Goal: Task Accomplishment & Management: Manage account settings

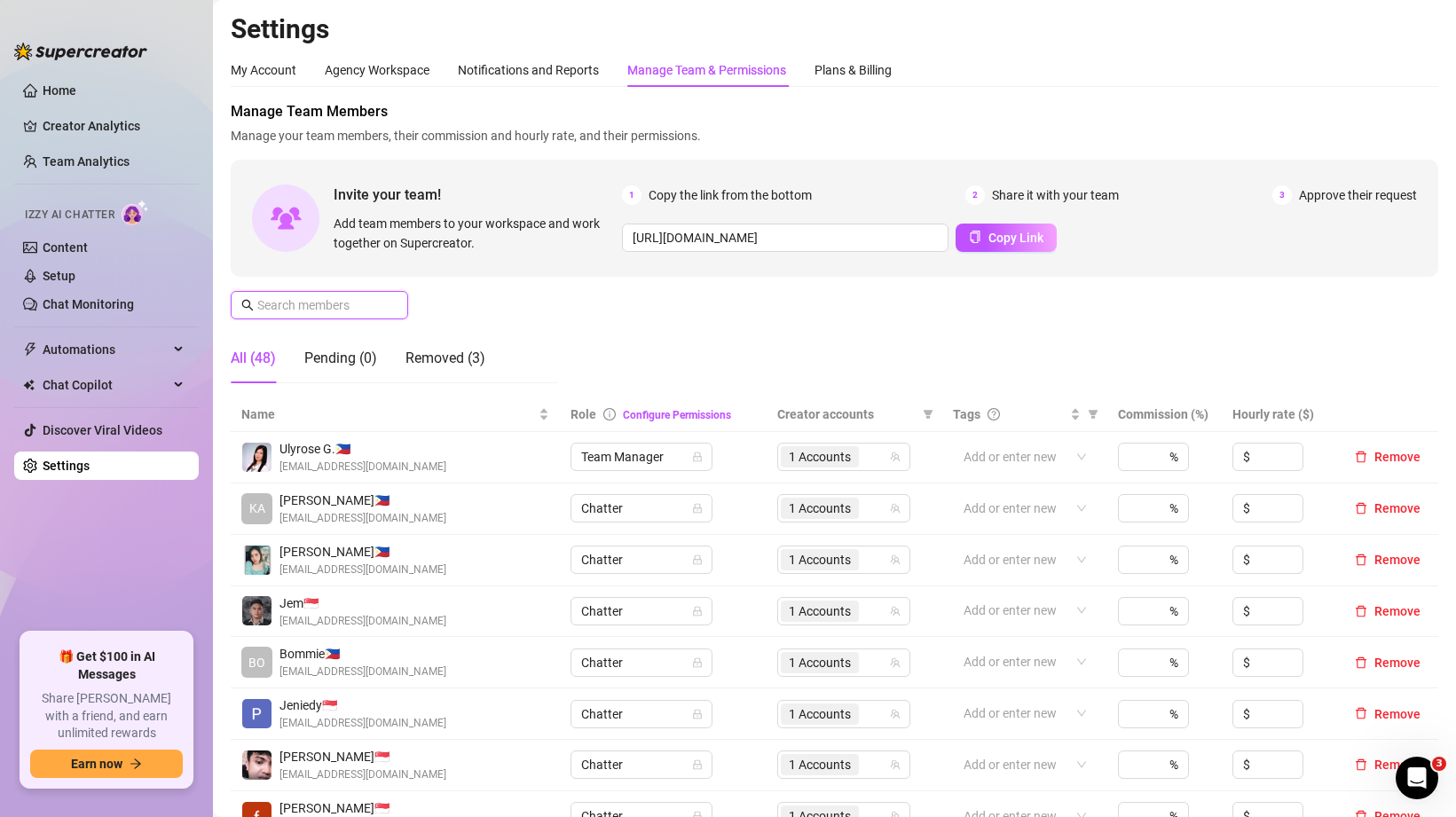
click at [309, 307] on input "text" at bounding box center [320, 305] width 126 height 20
type input "a"
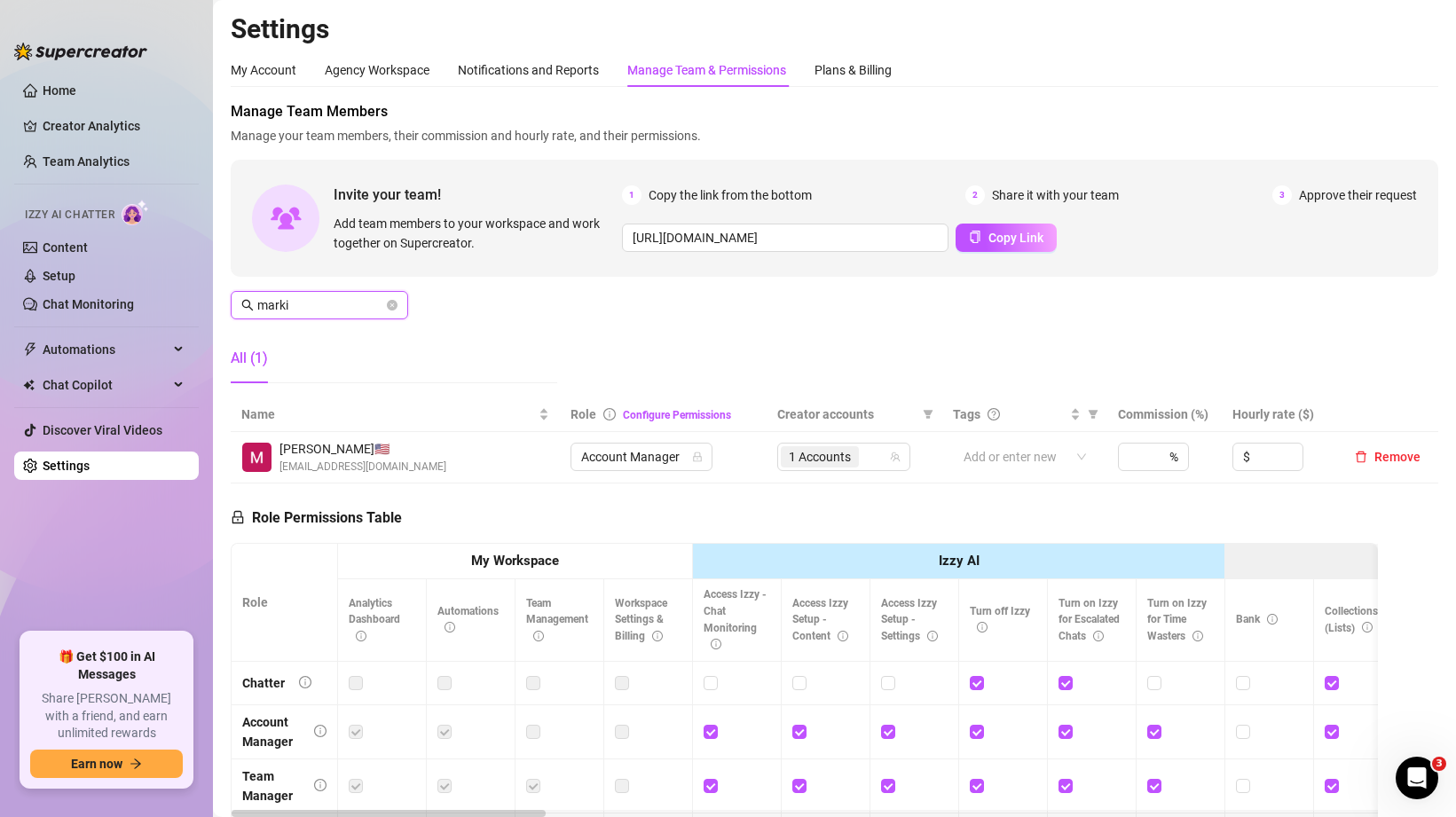
type input "marki"
click at [381, 471] on span "[EMAIL_ADDRESS][DOMAIN_NAME]" at bounding box center [362, 467] width 167 height 17
click at [862, 456] on div "1 Accounts" at bounding box center [822, 456] width 82 height 25
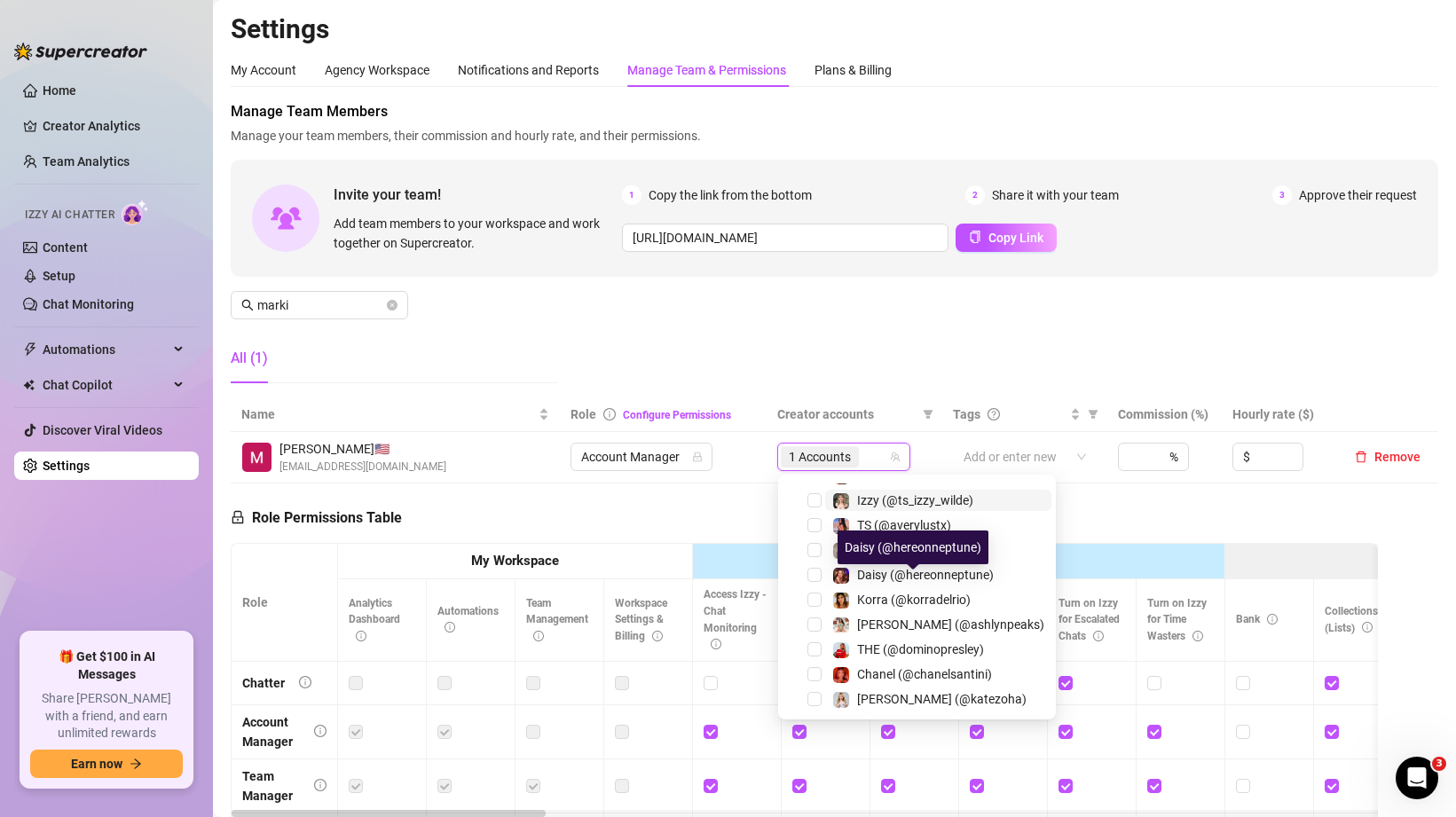
scroll to position [98, 0]
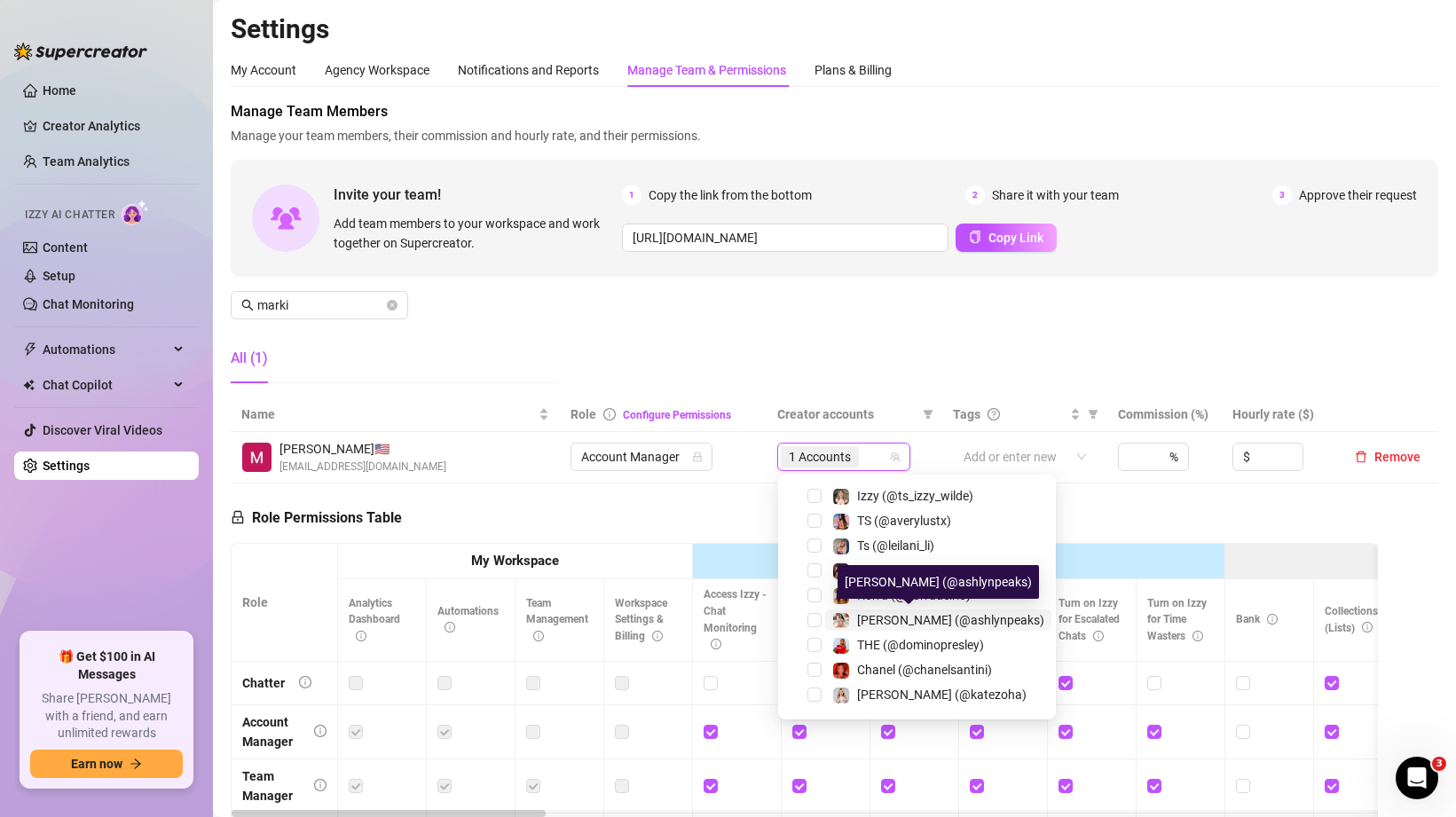
click at [911, 626] on span "[PERSON_NAME] (@ashlynpeaks)" at bounding box center [950, 620] width 187 height 14
click at [871, 382] on div "Manage Team Members Manage your team members, their commission and hourly rate,…" at bounding box center [834, 249] width 1207 height 296
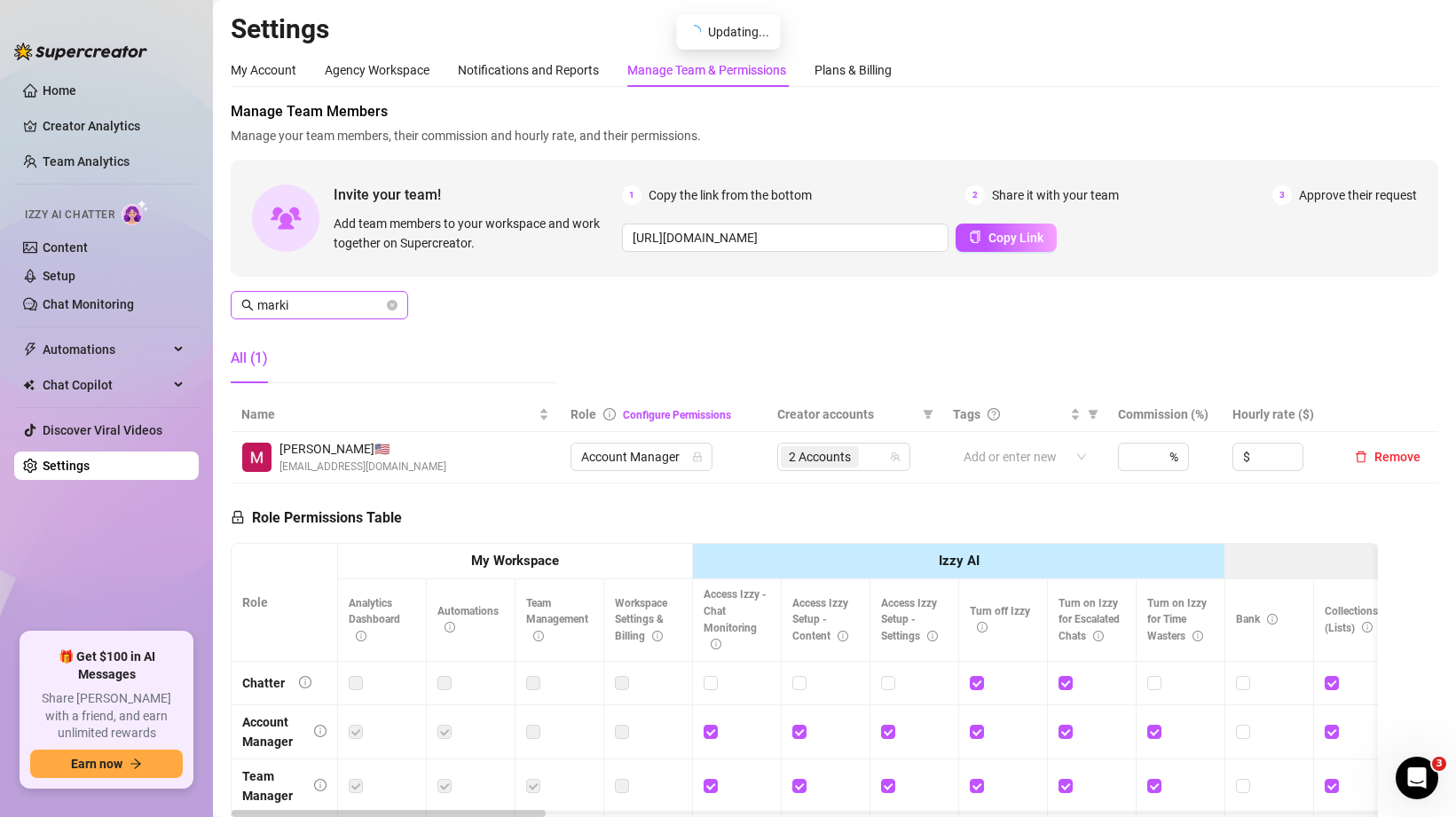
click at [397, 303] on span "marki" at bounding box center [319, 305] width 177 height 28
click at [387, 305] on icon "close-circle" at bounding box center [392, 305] width 11 height 11
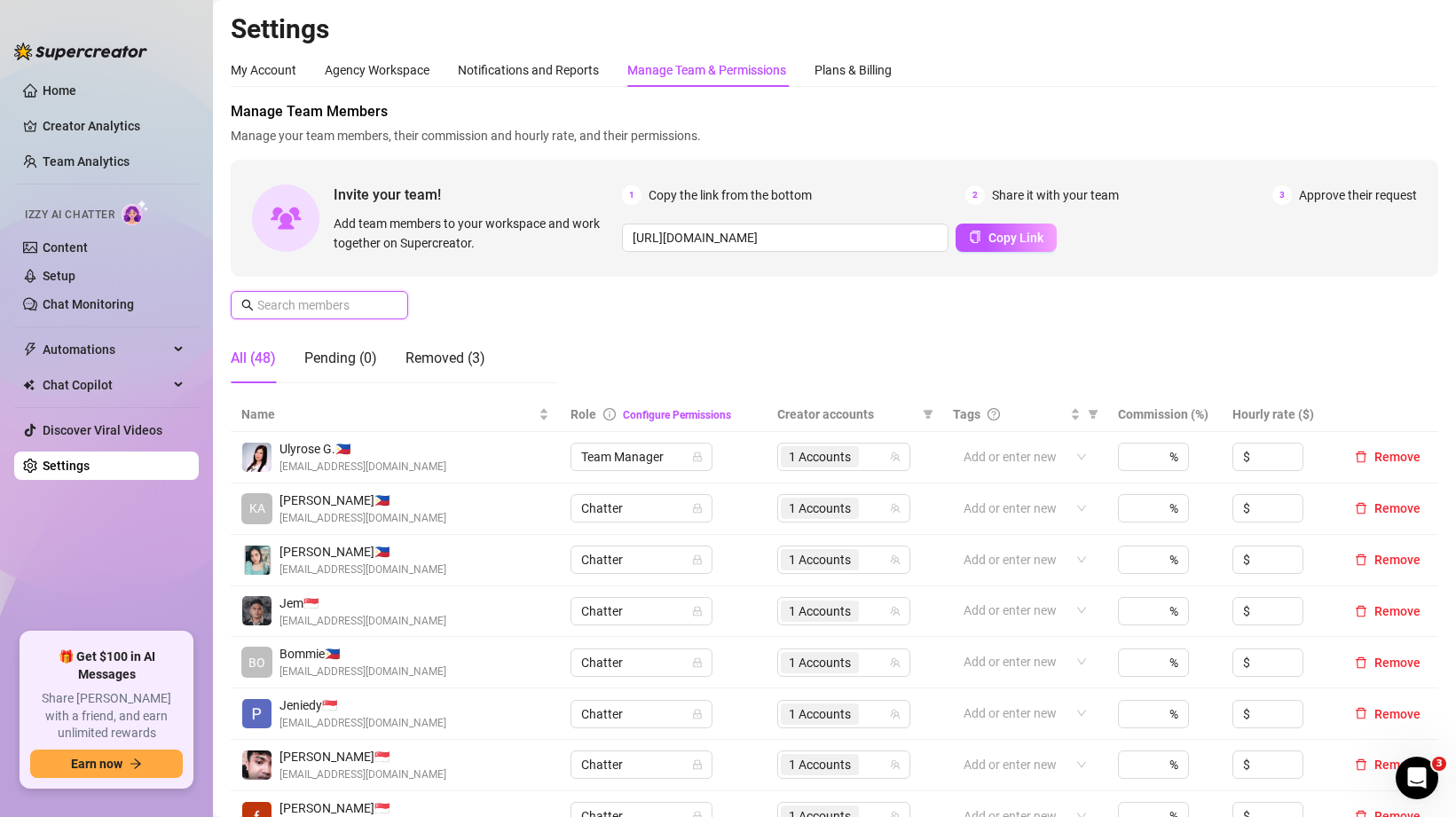
click at [313, 302] on input "text" at bounding box center [320, 305] width 126 height 20
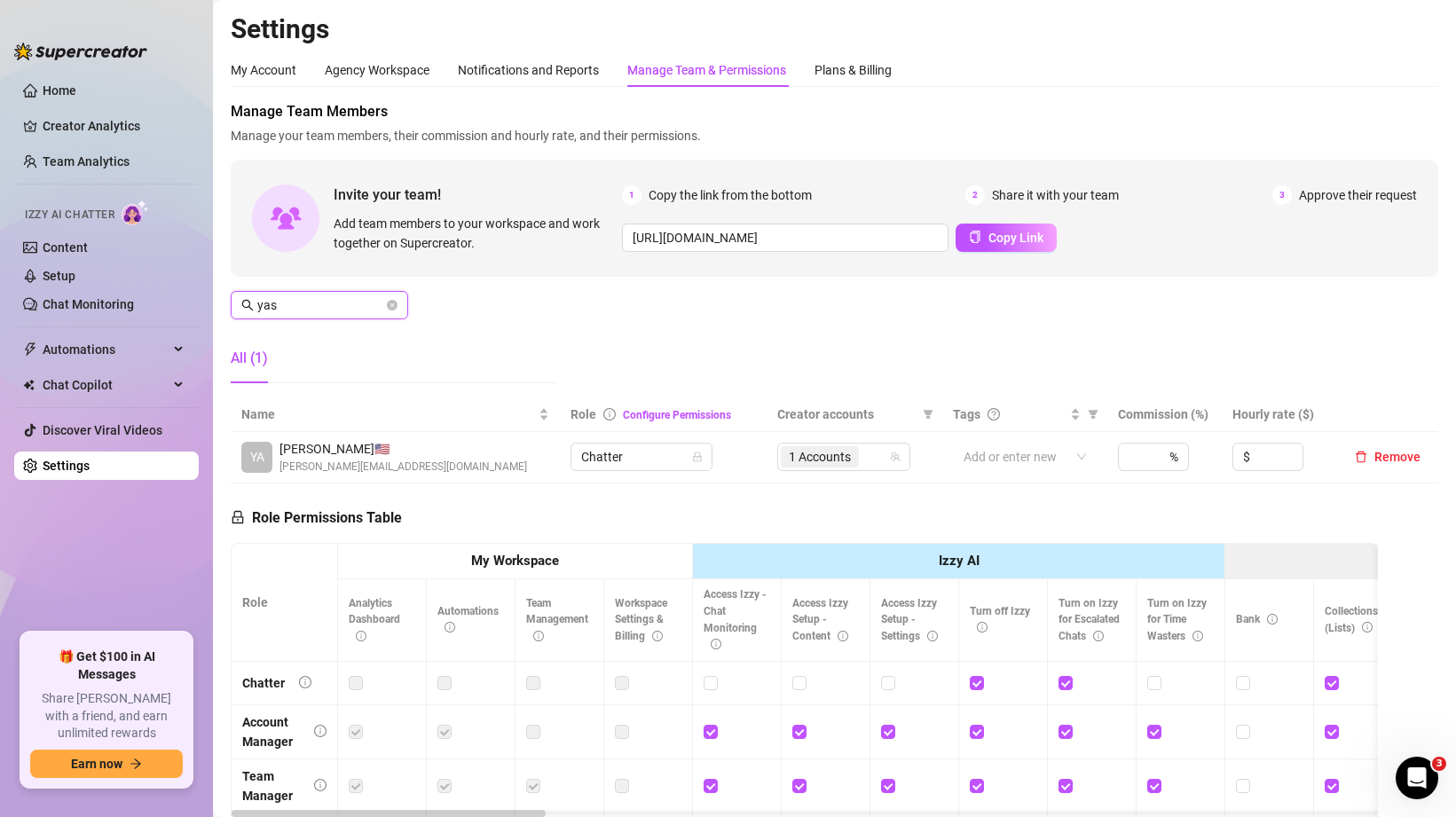
type input "yas"
click at [1387, 443] on td "Remove" at bounding box center [1387, 457] width 101 height 51
click at [1383, 448] on button "Remove" at bounding box center [1387, 456] width 80 height 21
